Goal: Task Accomplishment & Management: Manage account settings

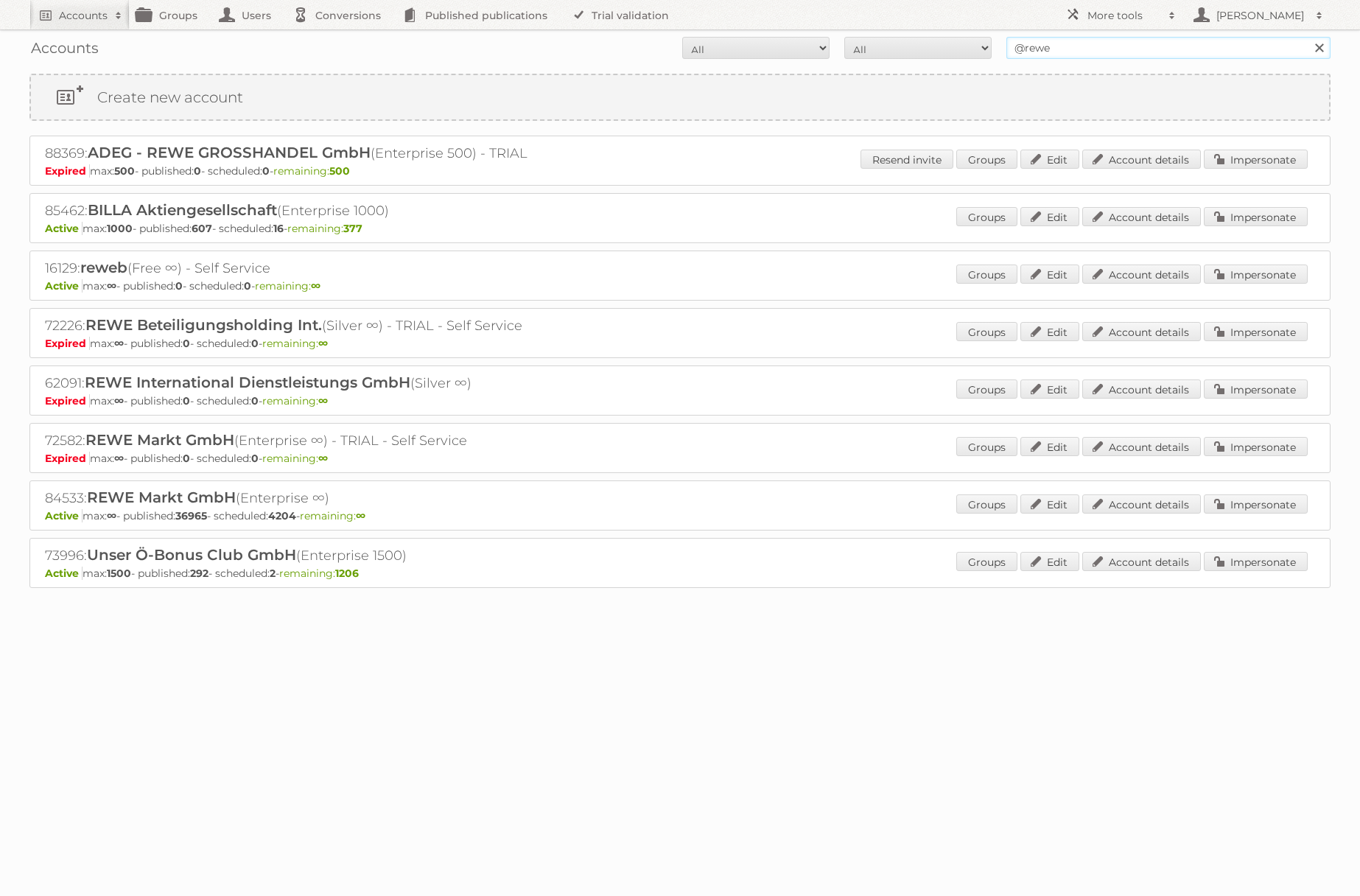
click at [1043, 49] on input "@rewe" at bounding box center [1169, 47] width 324 height 22
type input "alliance automotive"
click at [1307, 37] on input "Search" at bounding box center [1318, 47] width 22 height 22
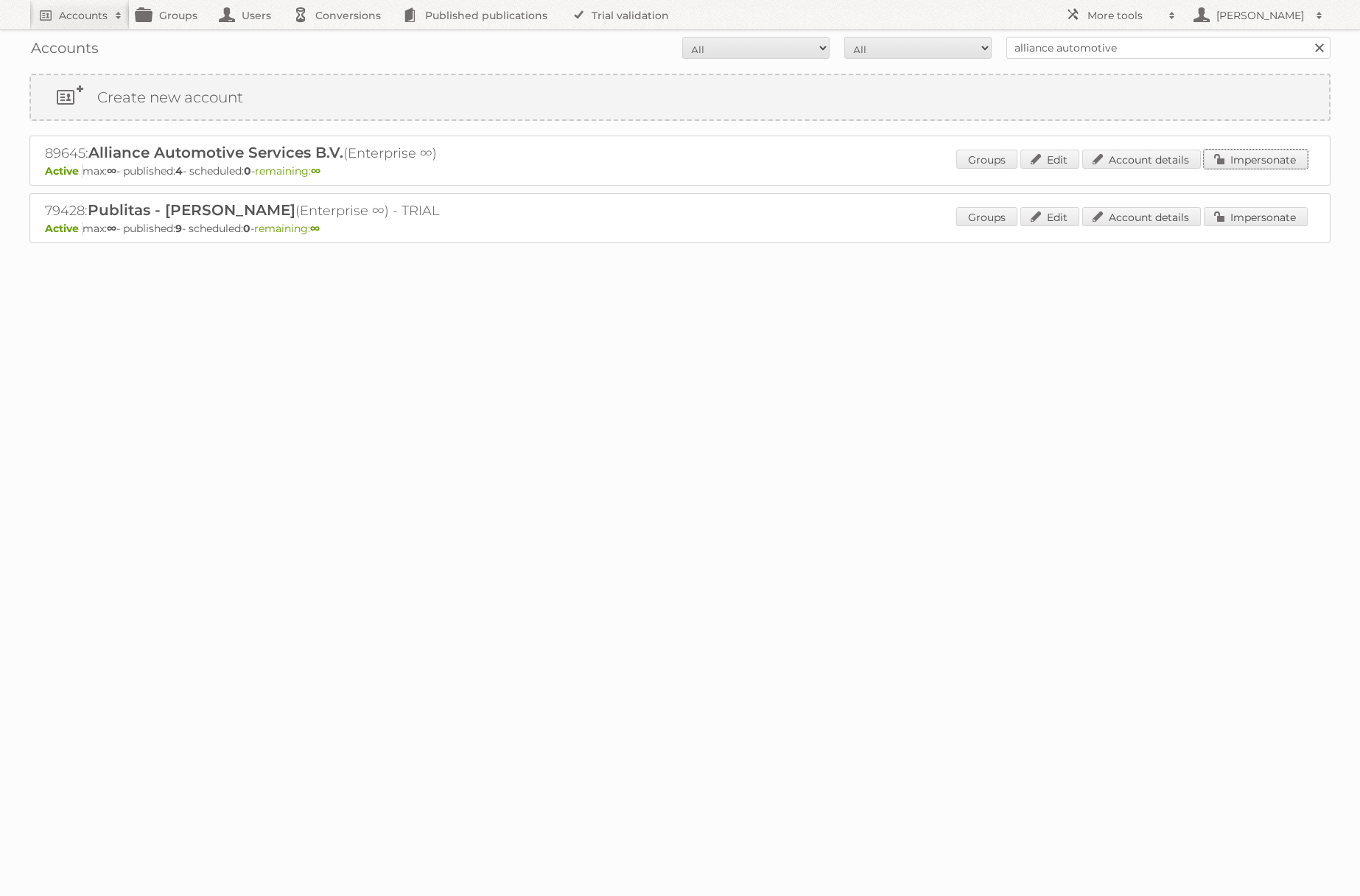
drag, startPoint x: 1242, startPoint y: 152, endPoint x: 1152, endPoint y: 156, distance: 90.1
click at [1242, 152] on link "Impersonate" at bounding box center [1256, 159] width 104 height 20
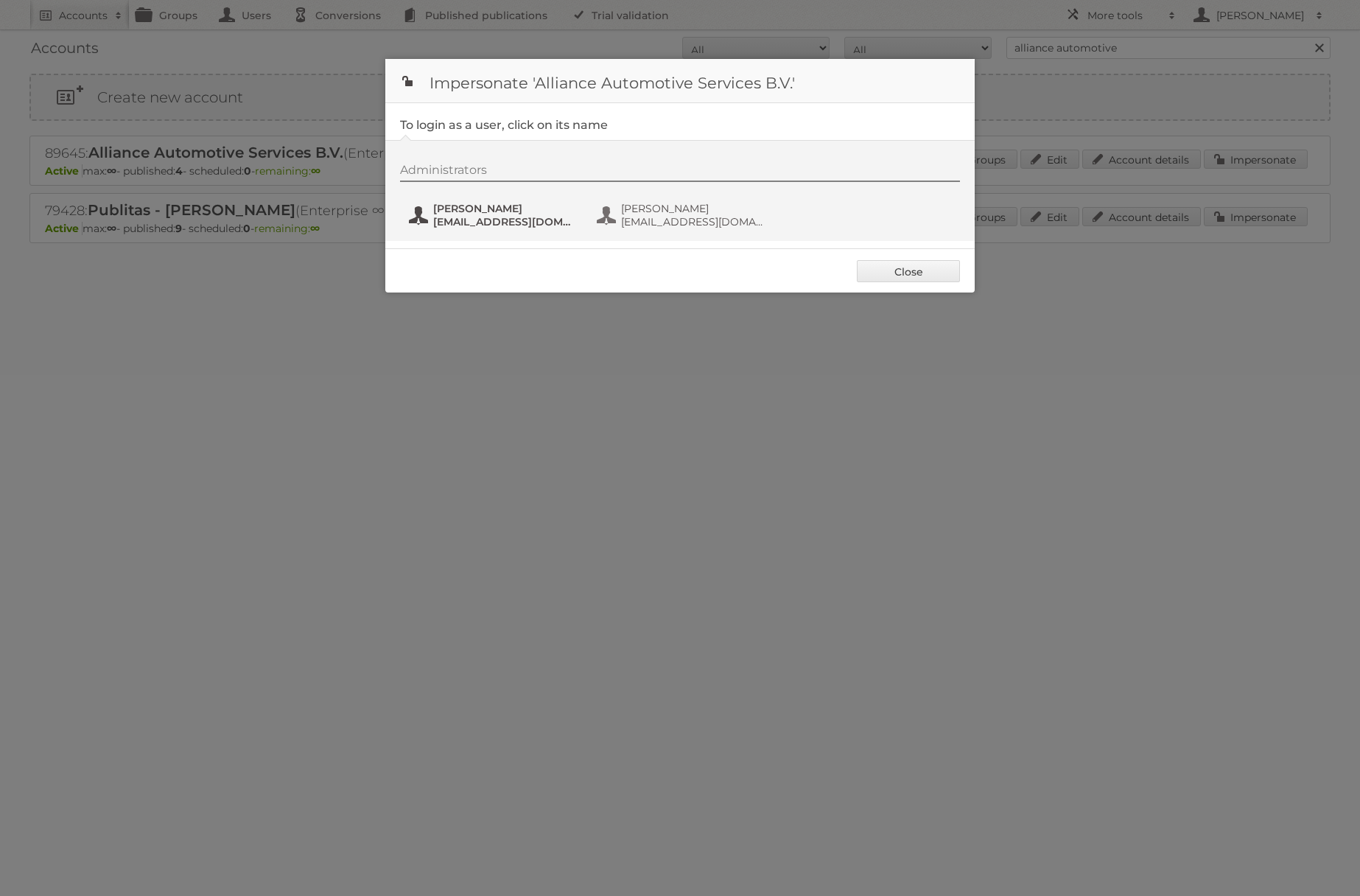
click at [491, 210] on span "Lois Loomans" at bounding box center [504, 208] width 143 height 13
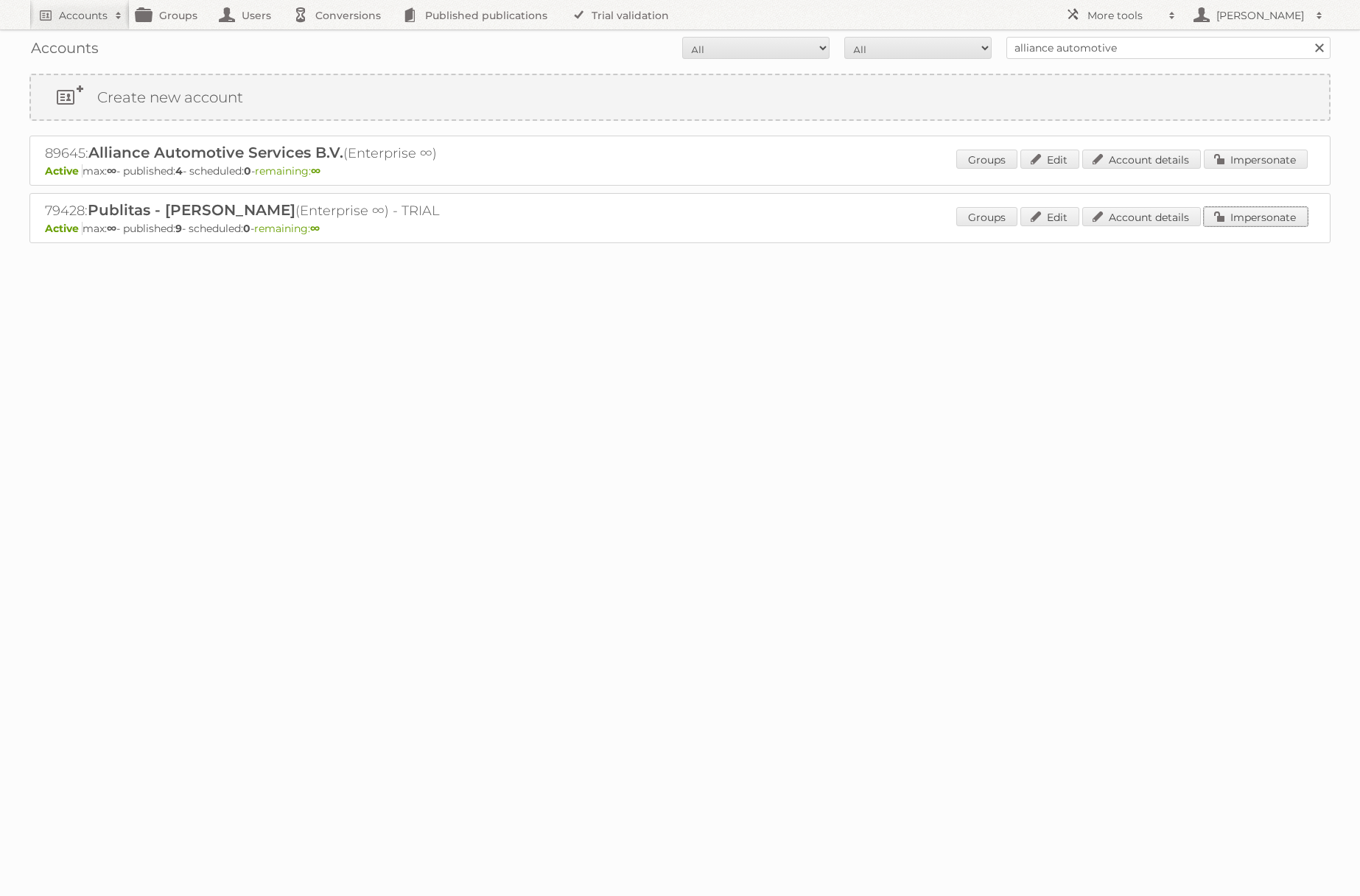
drag, startPoint x: 1250, startPoint y: 218, endPoint x: 1201, endPoint y: 224, distance: 49.4
click at [1250, 218] on link "Impersonate" at bounding box center [1256, 216] width 104 height 20
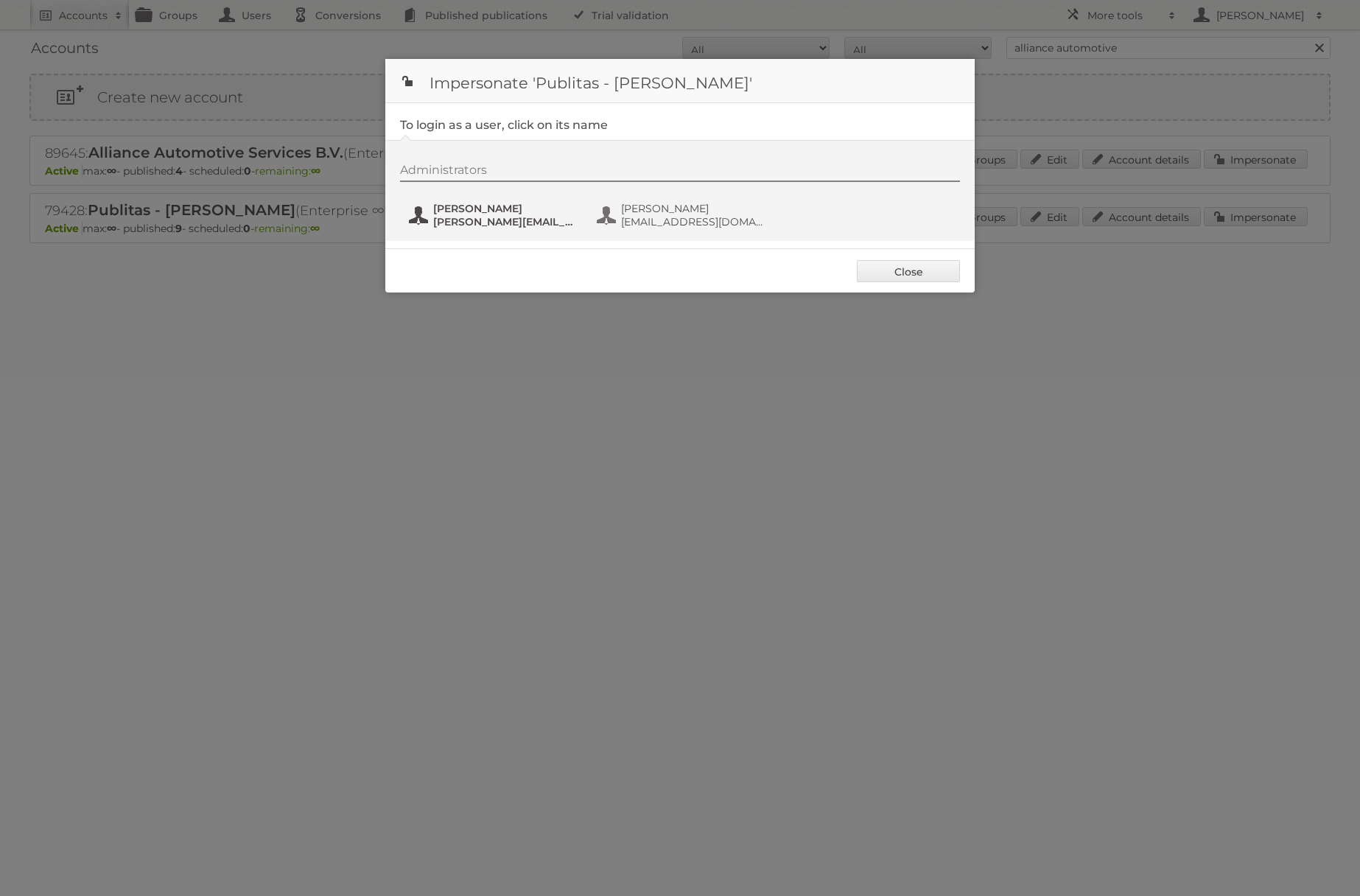
click at [488, 206] on span "[PERSON_NAME]" at bounding box center [504, 208] width 143 height 13
